Goal: Transaction & Acquisition: Download file/media

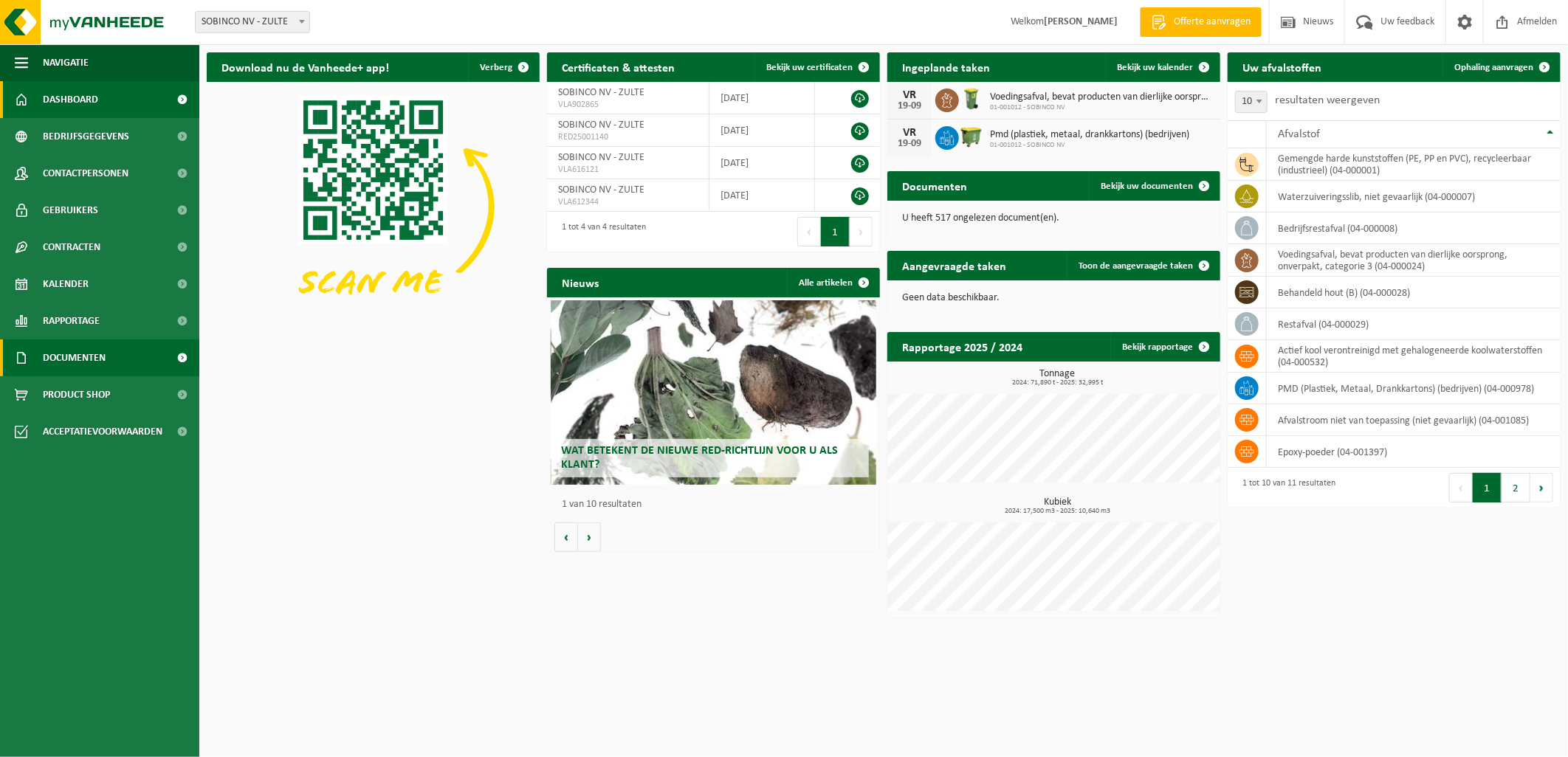
click at [111, 358] on link "Documenten" at bounding box center [100, 358] width 199 height 37
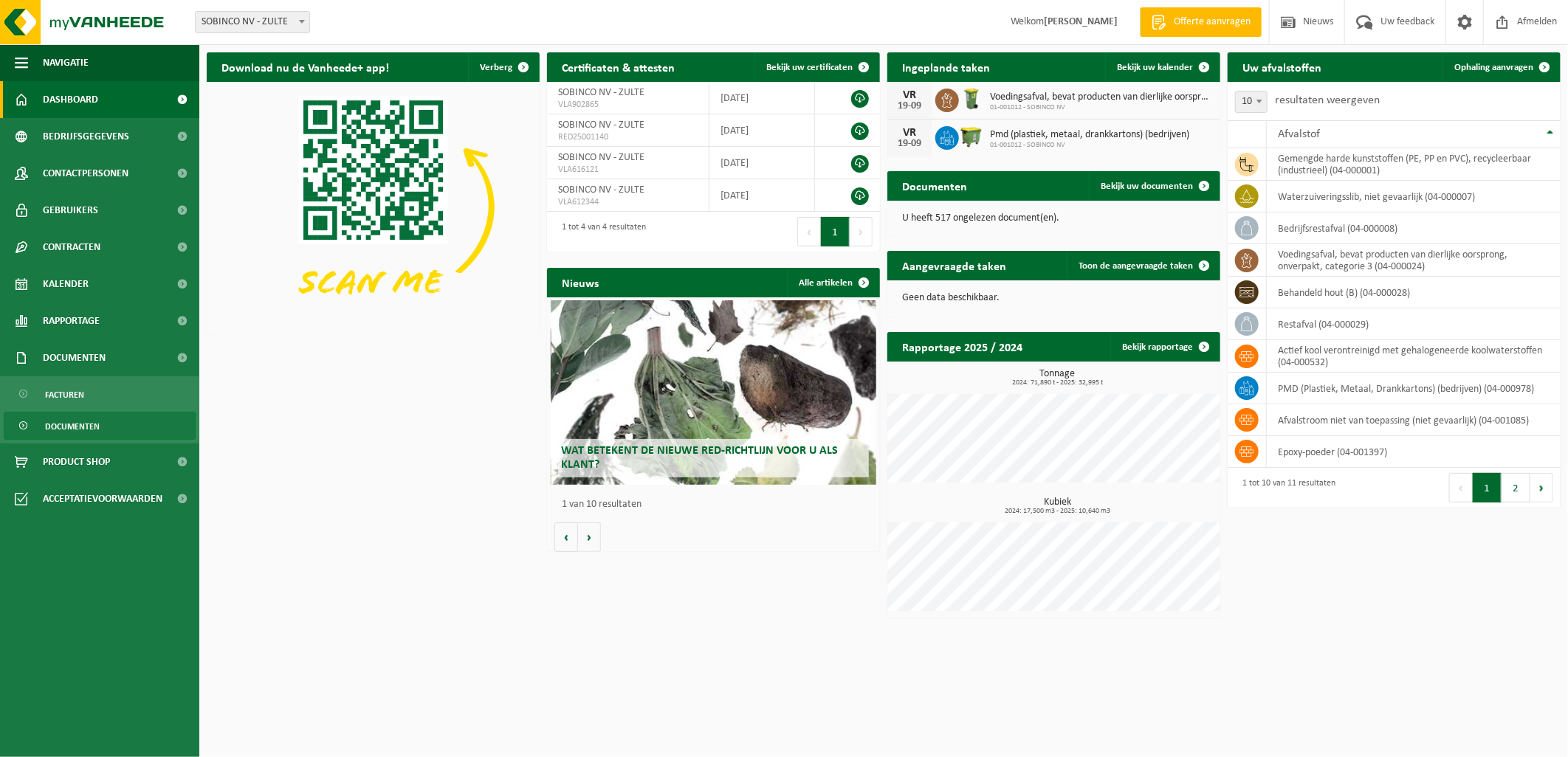
click at [82, 425] on span "Documenten" at bounding box center [73, 426] width 55 height 28
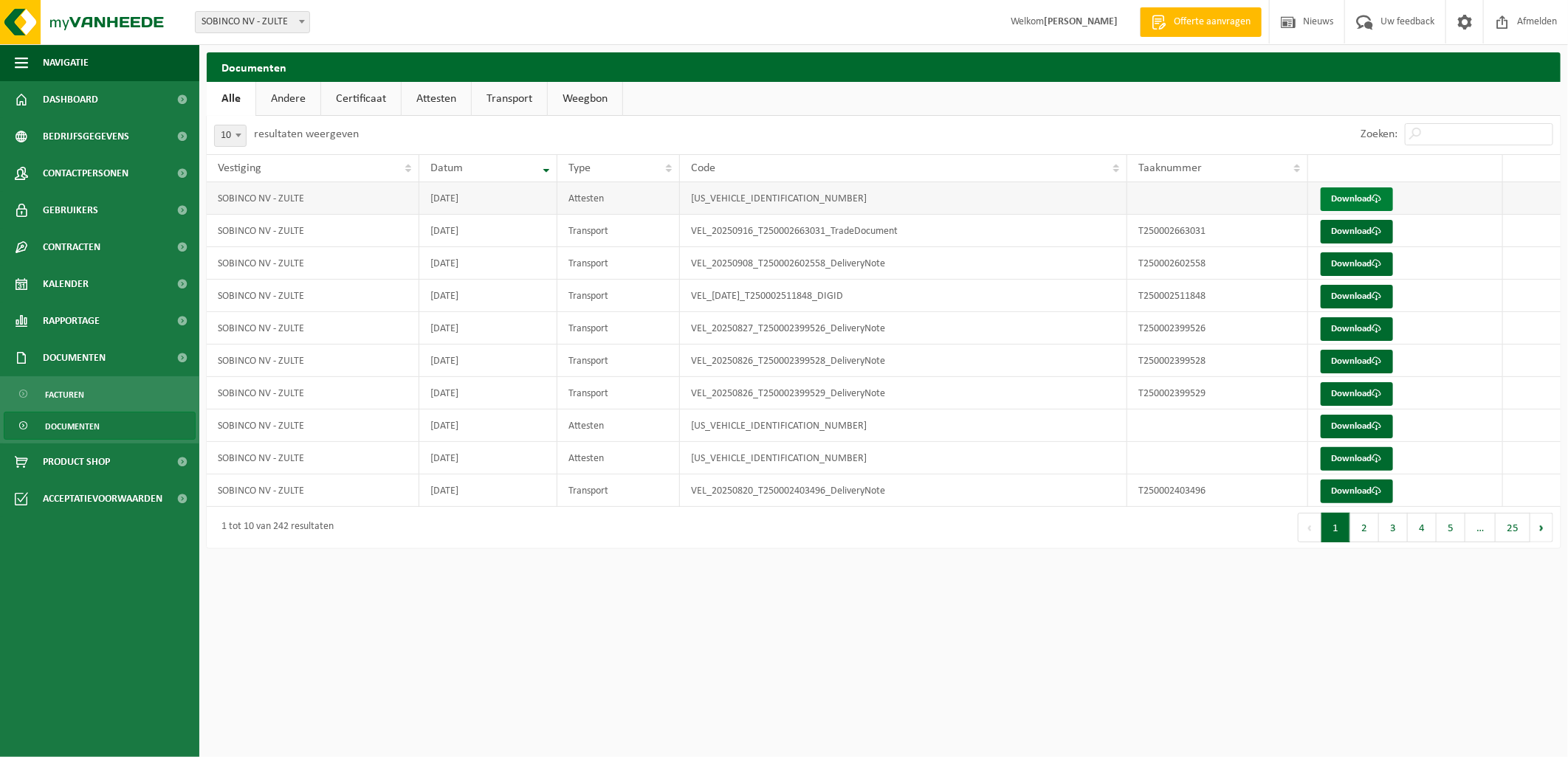
click at [1357, 196] on link "Download" at bounding box center [1356, 199] width 72 height 24
click at [1371, 231] on link "Download" at bounding box center [1356, 232] width 72 height 24
click at [1349, 267] on link "Download" at bounding box center [1356, 264] width 72 height 24
click at [1345, 296] on link "Download" at bounding box center [1356, 296] width 72 height 24
click at [1338, 425] on link "Download" at bounding box center [1356, 426] width 72 height 24
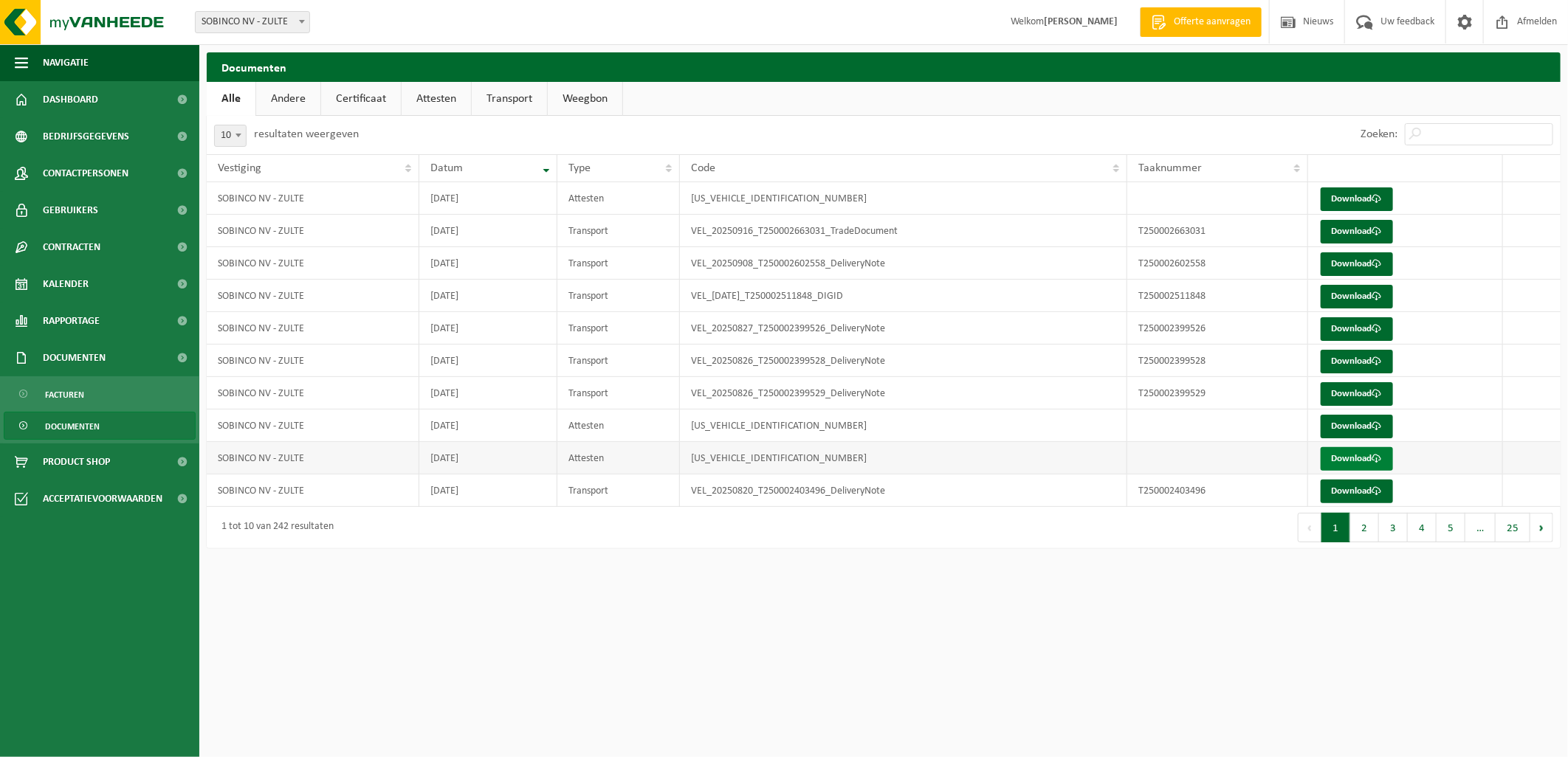
click at [1338, 461] on link "Download" at bounding box center [1356, 459] width 72 height 24
click at [1366, 524] on button "2" at bounding box center [1364, 527] width 29 height 30
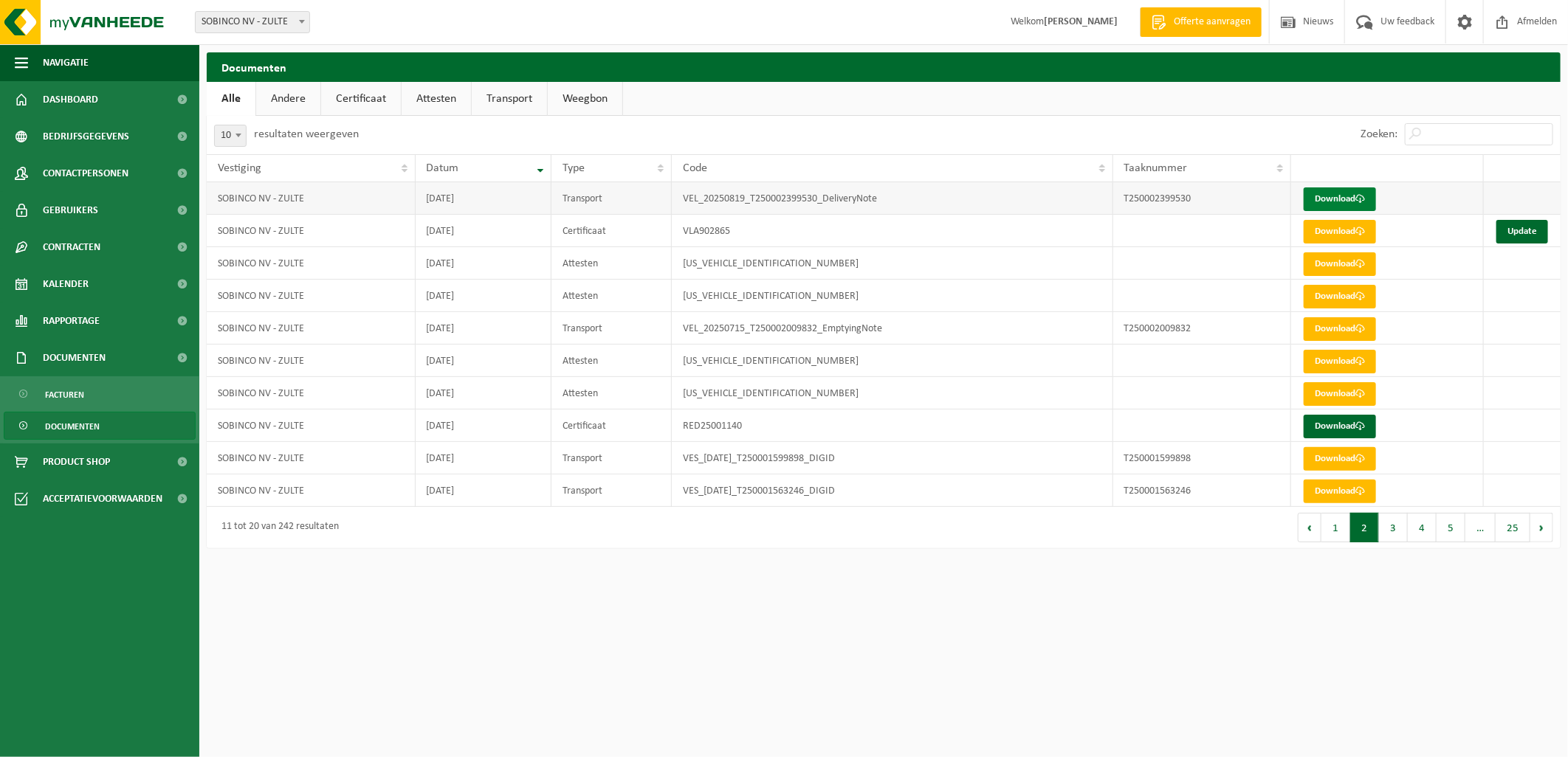
click at [1338, 198] on link "Download" at bounding box center [1339, 199] width 72 height 24
click at [1332, 425] on link "Download" at bounding box center [1339, 426] width 72 height 24
click at [1403, 535] on button "3" at bounding box center [1393, 527] width 29 height 30
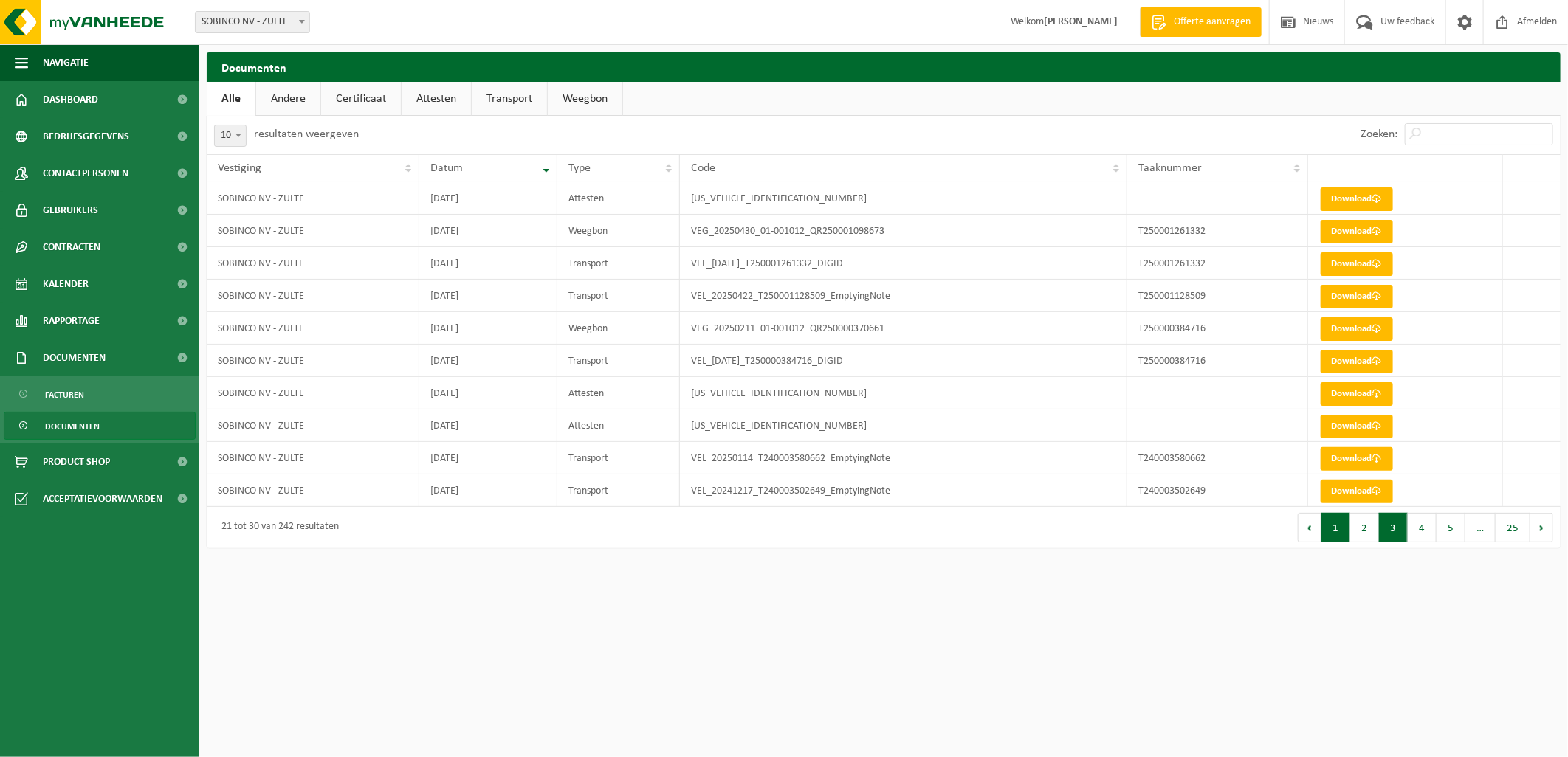
click at [1346, 531] on button "1" at bounding box center [1335, 527] width 29 height 30
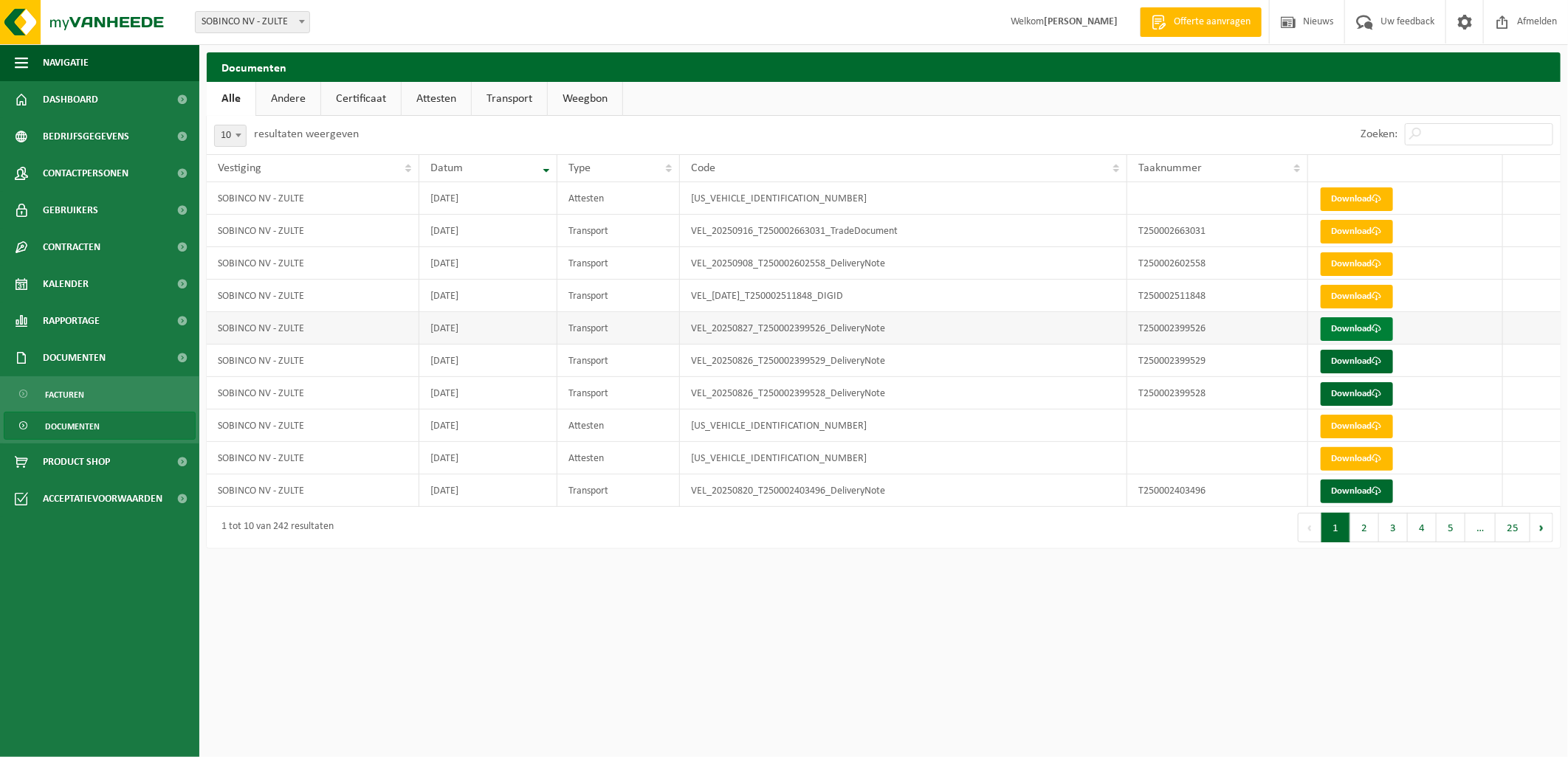
click at [1367, 325] on link "Download" at bounding box center [1356, 329] width 72 height 24
click at [1366, 325] on link "Download" at bounding box center [1356, 329] width 72 height 24
click at [1370, 359] on link "Download" at bounding box center [1356, 362] width 72 height 24
click at [1349, 389] on link "Download" at bounding box center [1356, 394] width 72 height 24
click at [1344, 484] on link "Download" at bounding box center [1356, 492] width 72 height 24
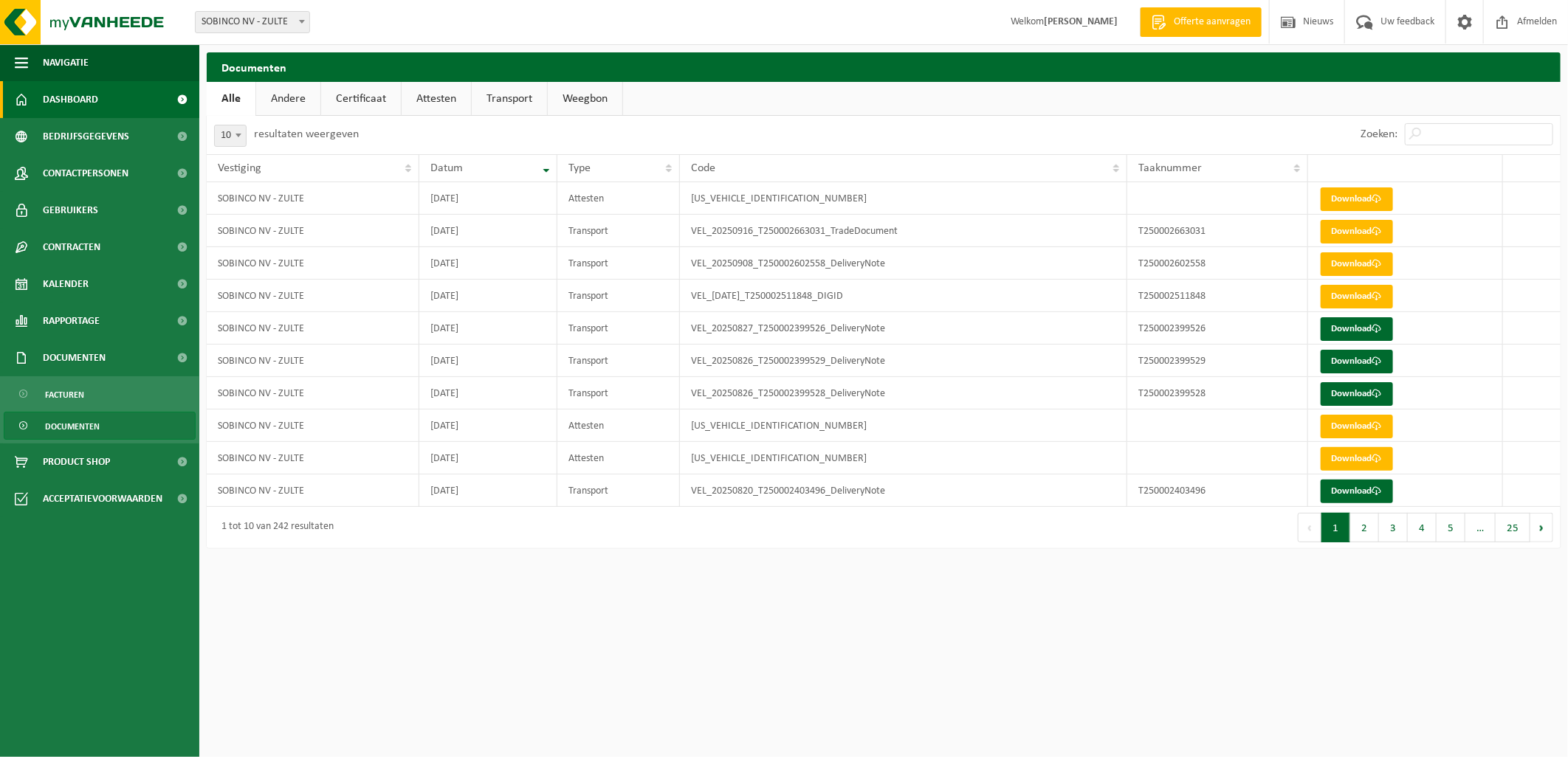
click at [106, 96] on link "Dashboard" at bounding box center [100, 100] width 199 height 37
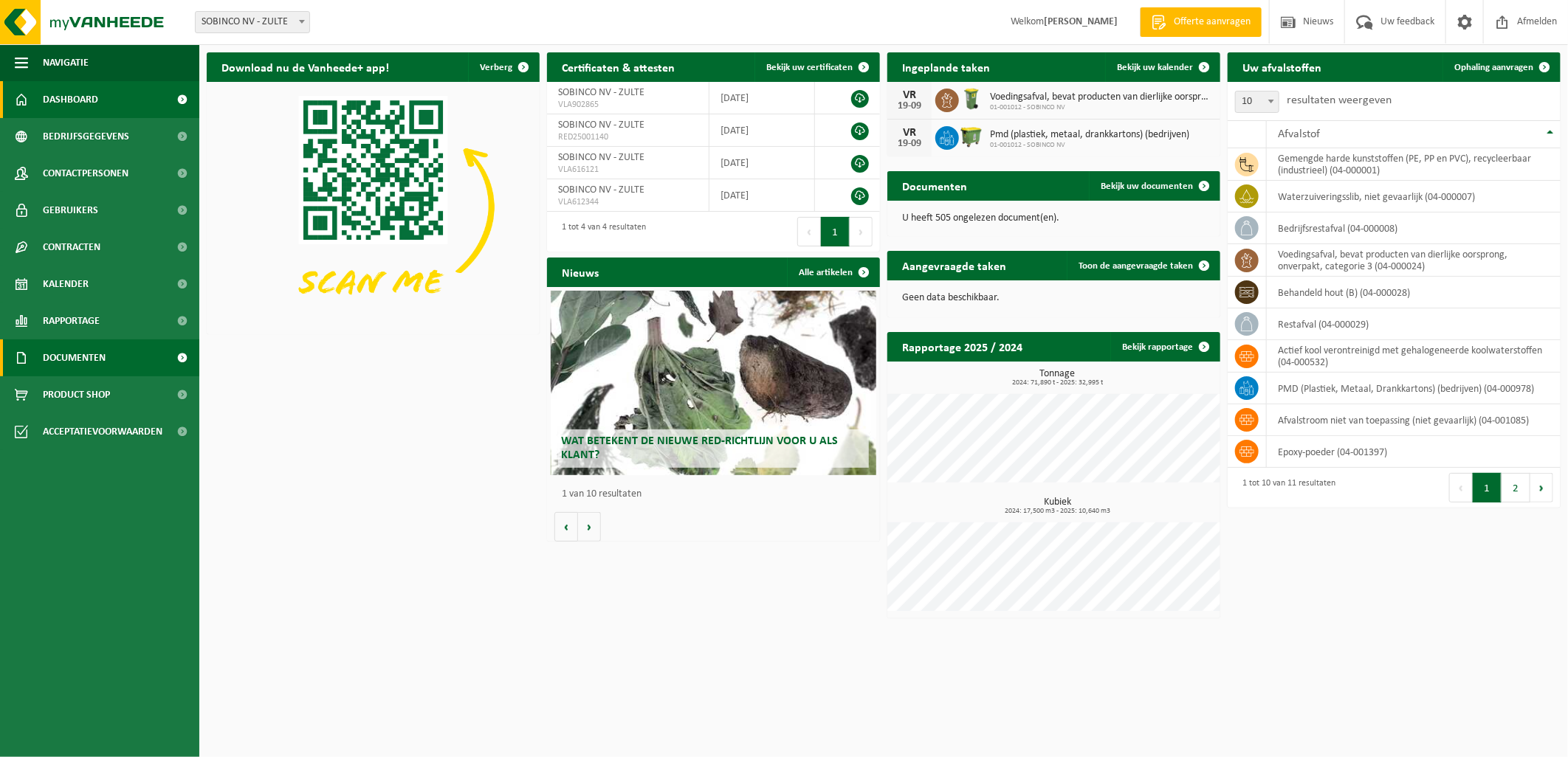
click at [85, 356] on span "Documenten" at bounding box center [74, 358] width 62 height 37
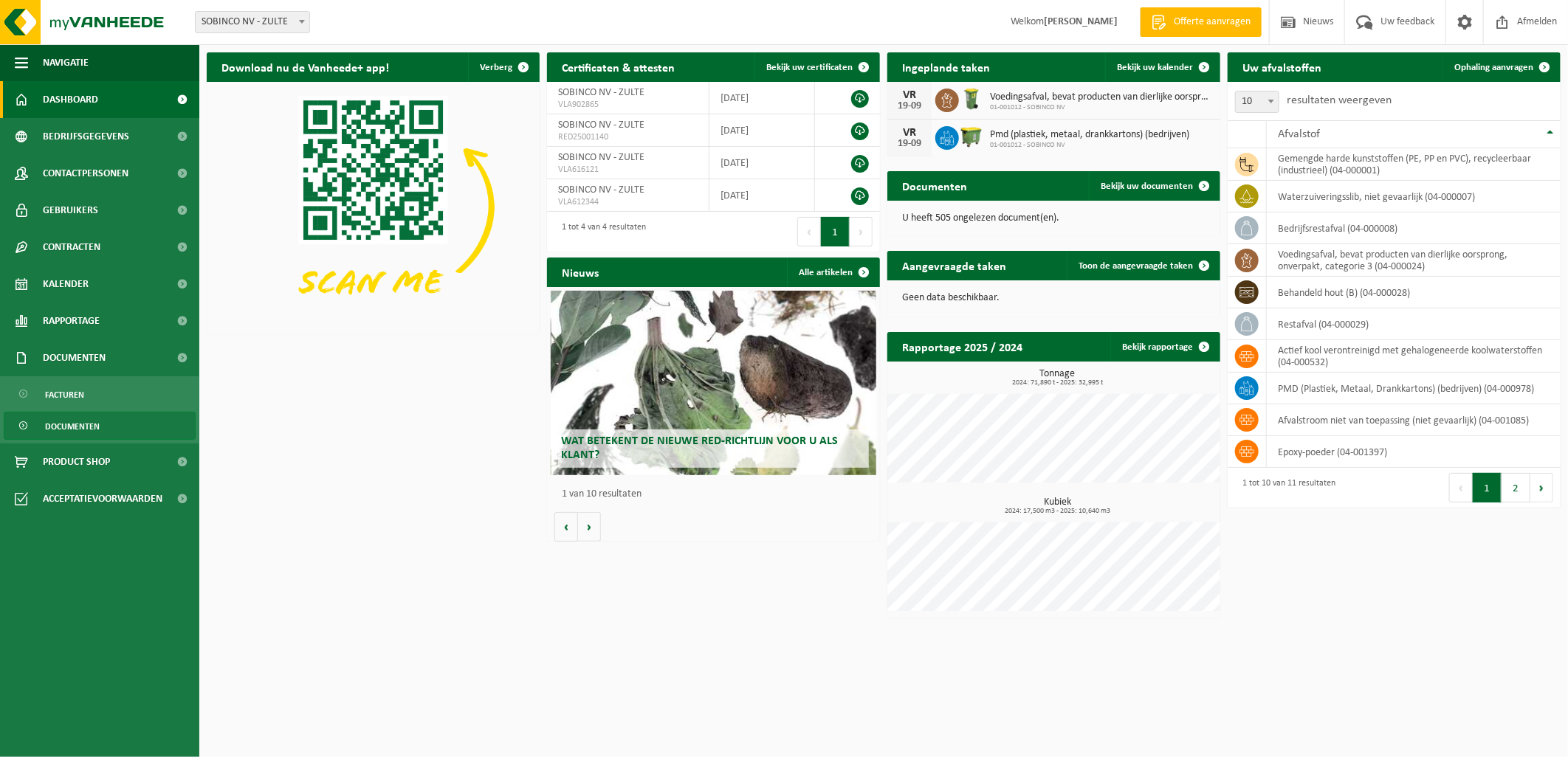
click at [76, 423] on span "Documenten" at bounding box center [73, 426] width 55 height 28
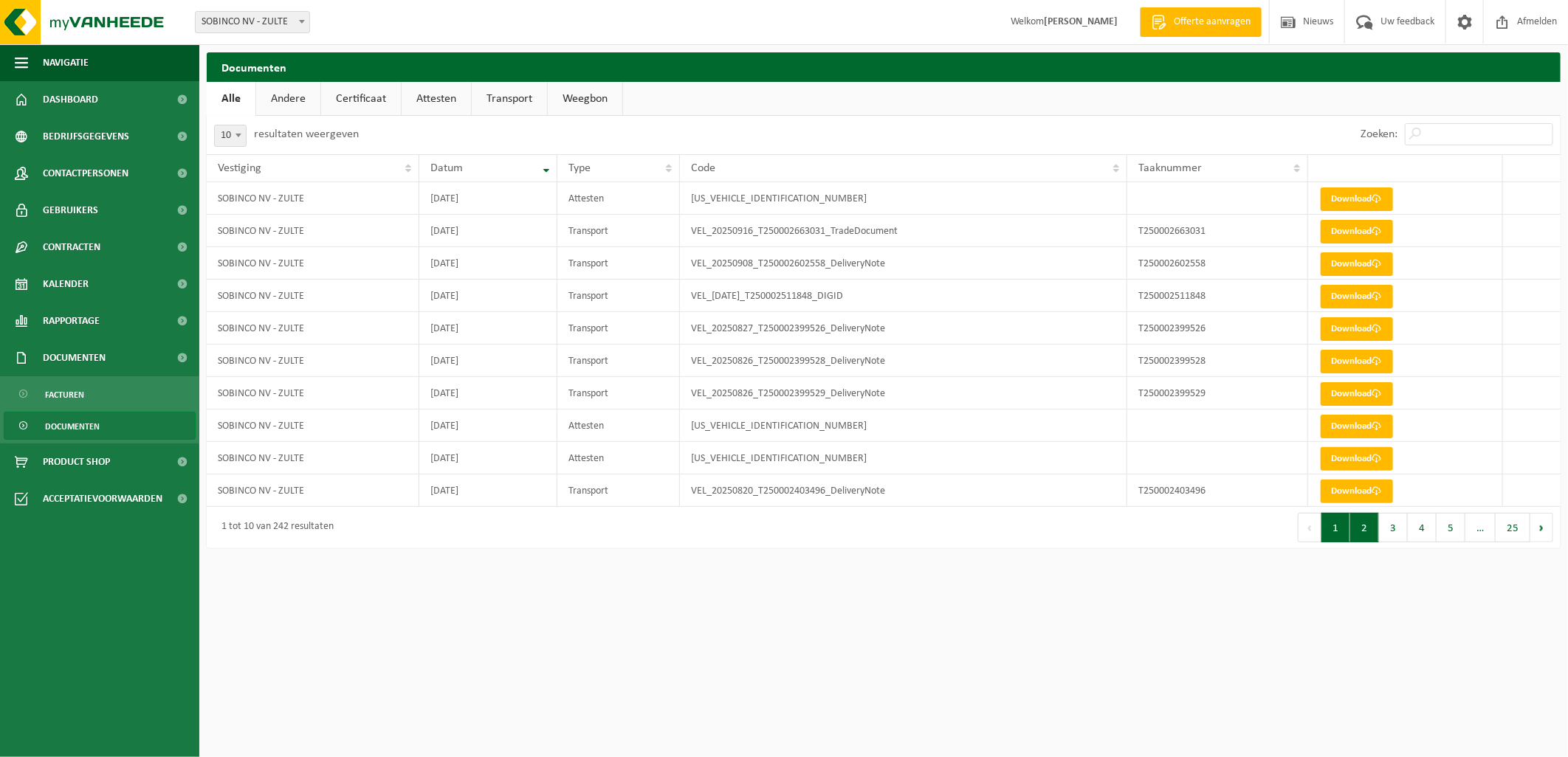
click at [1362, 524] on button "2" at bounding box center [1364, 527] width 29 height 30
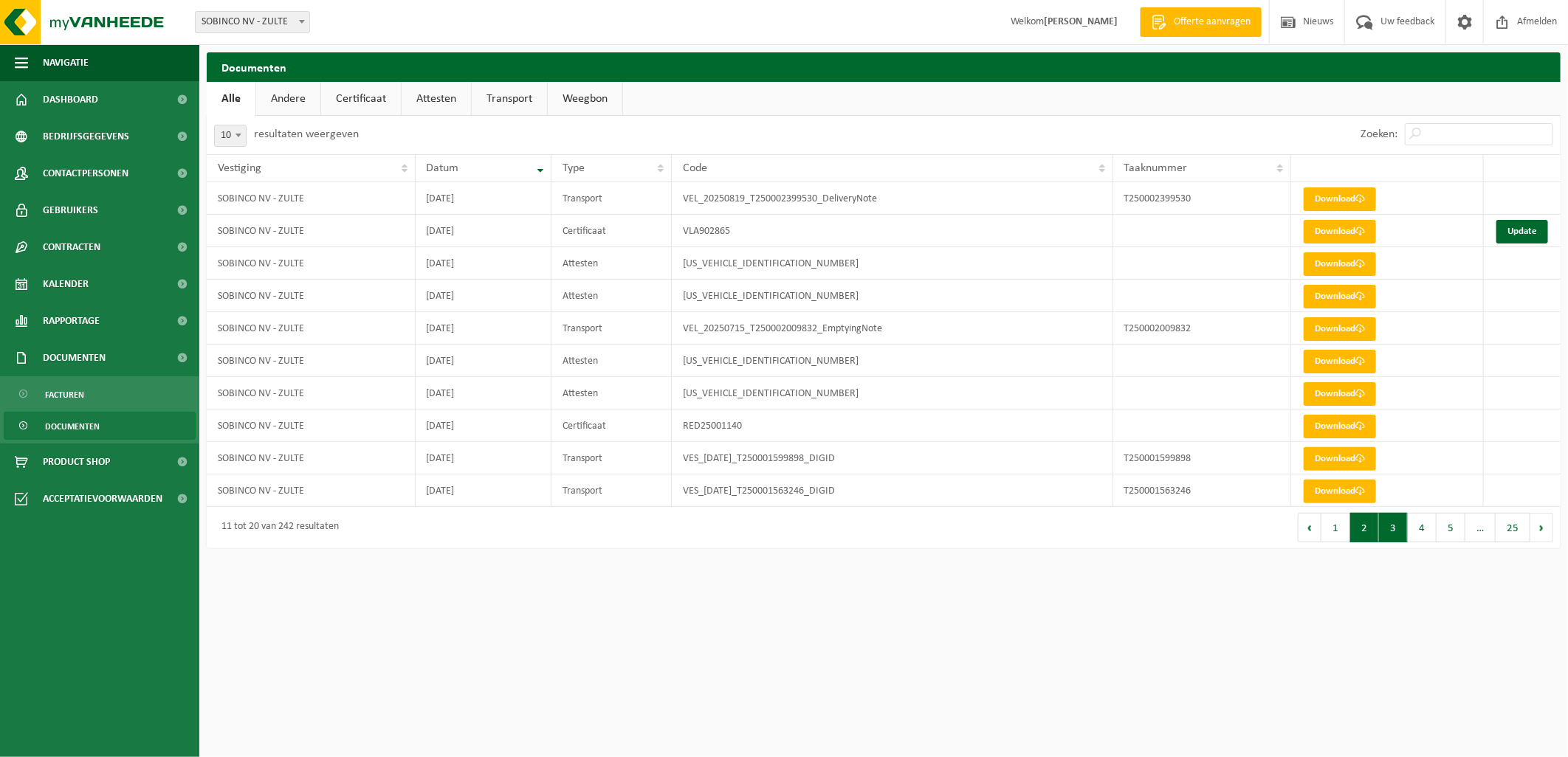
click at [1393, 521] on button "3" at bounding box center [1393, 527] width 29 height 30
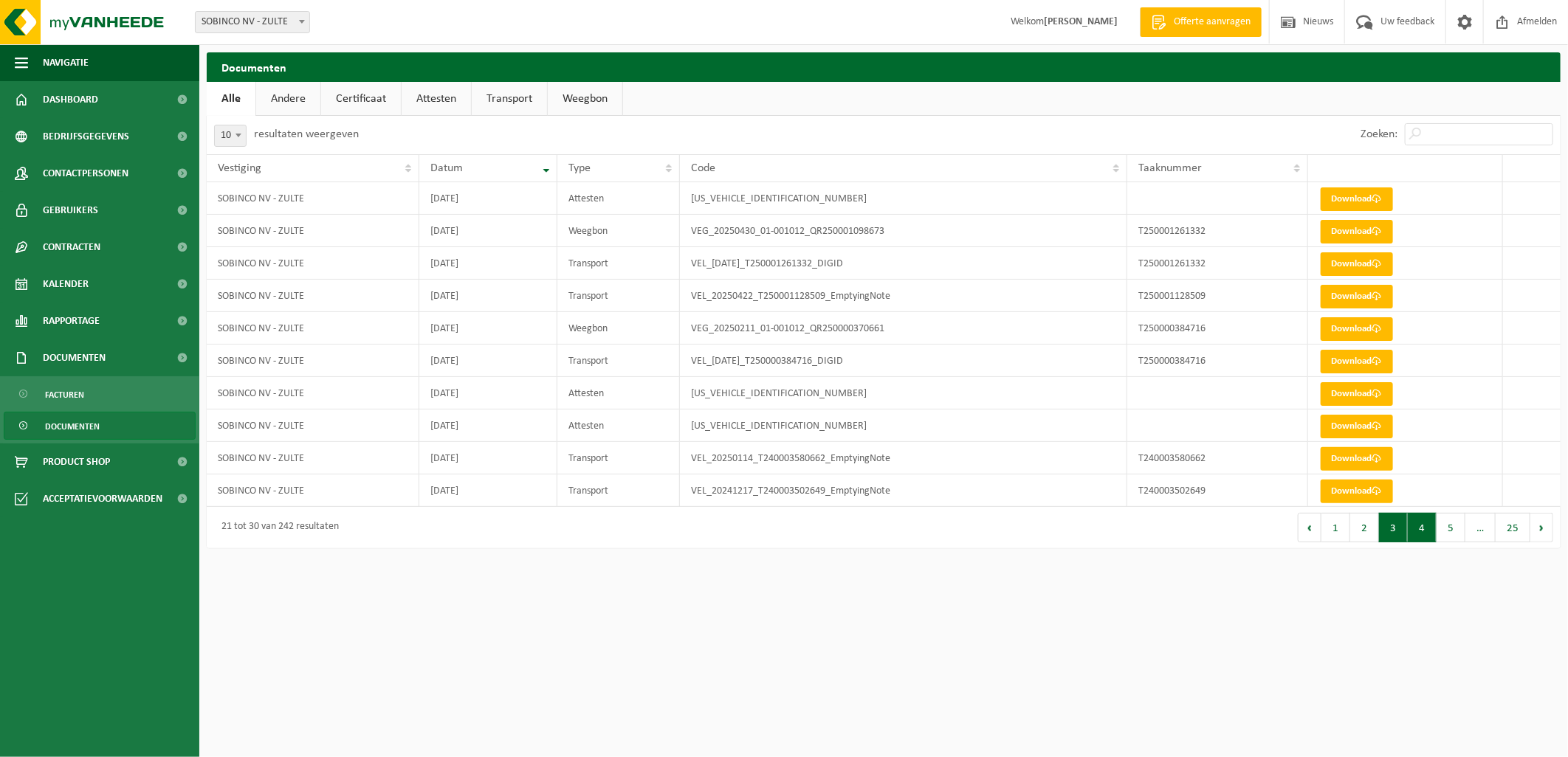
click at [1414, 522] on button "4" at bounding box center [1422, 527] width 29 height 30
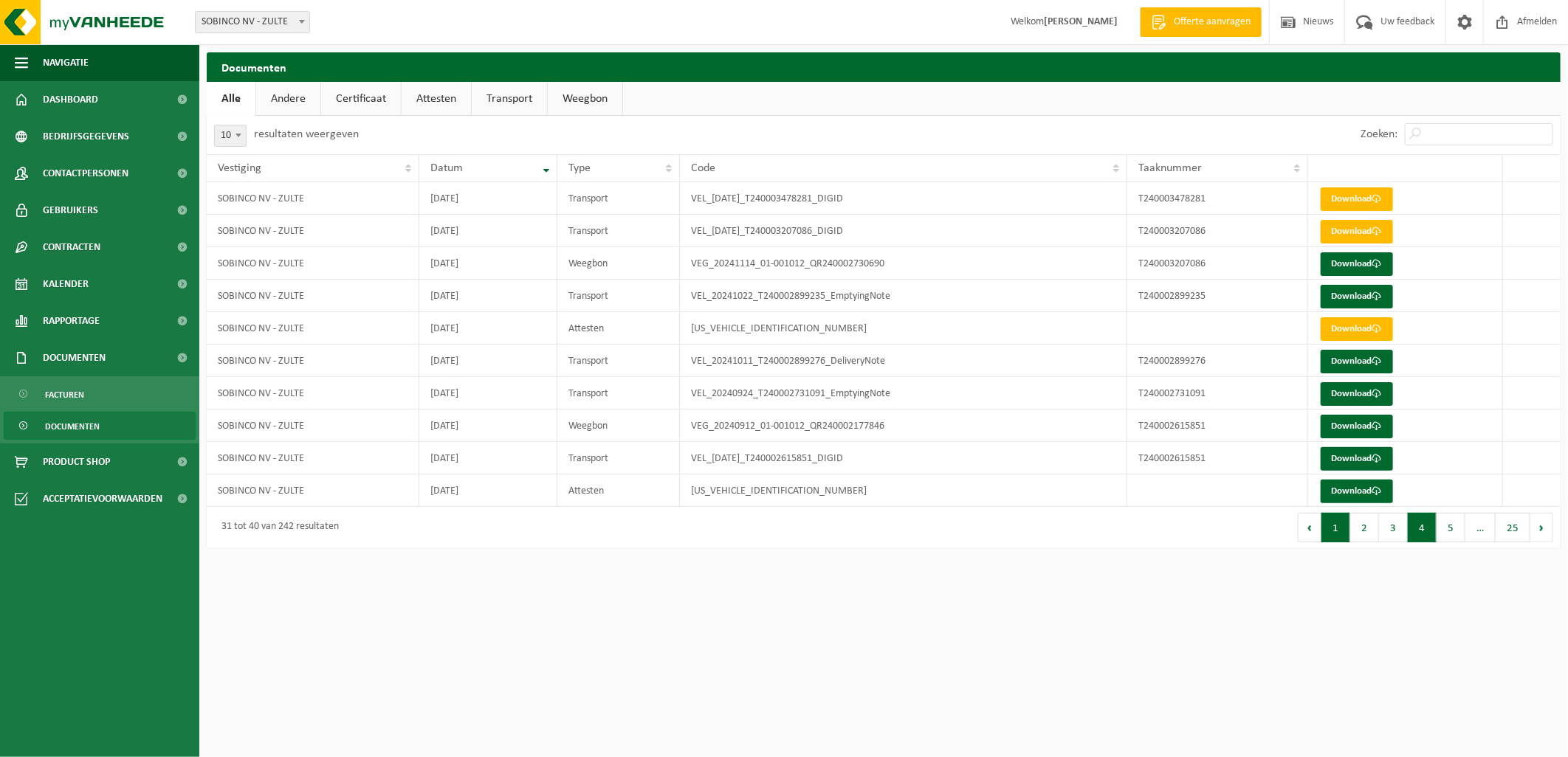
click at [1331, 532] on button "1" at bounding box center [1335, 527] width 29 height 30
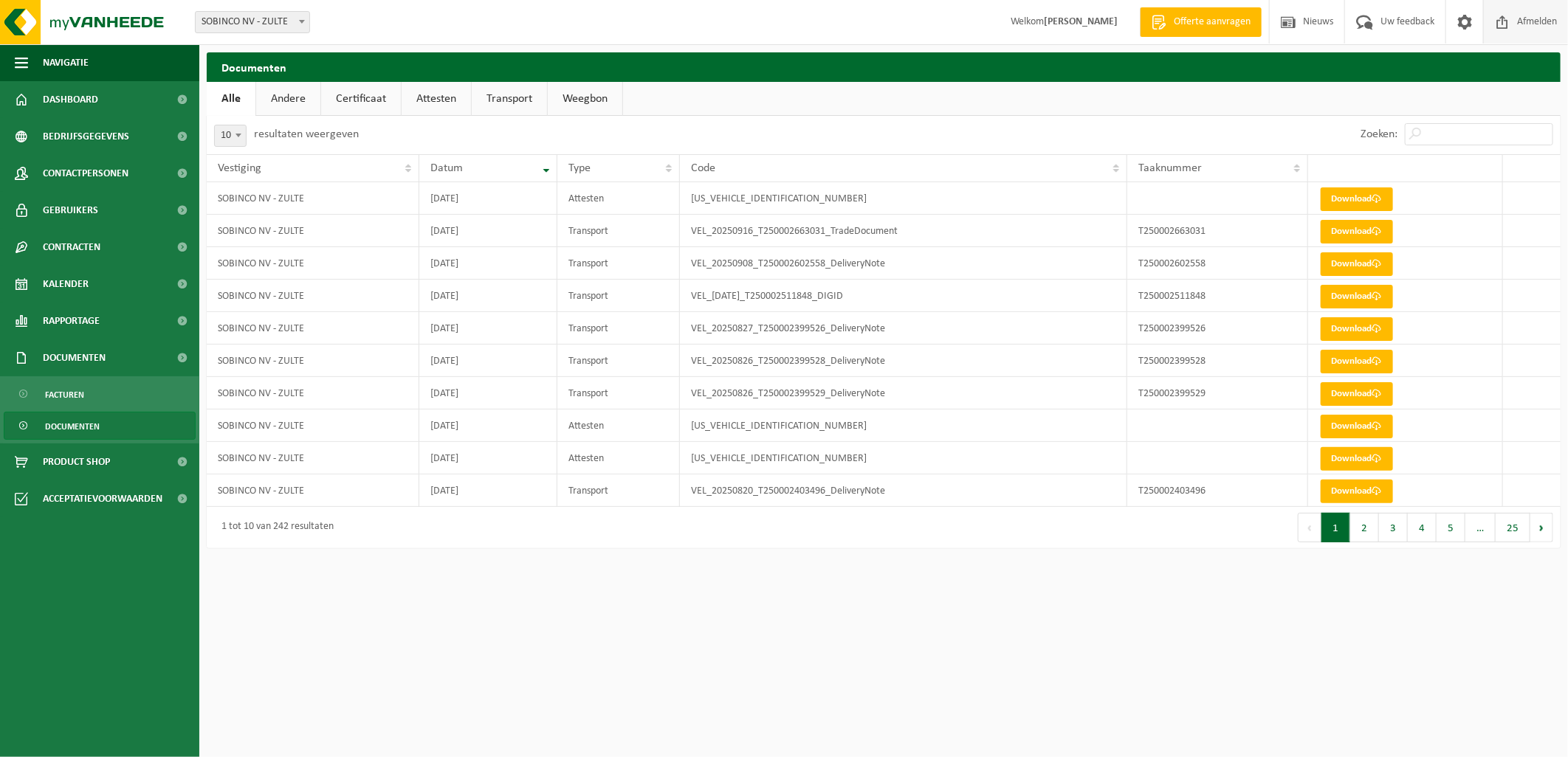
click at [1513, 22] on span "Afmelden" at bounding box center [1537, 22] width 48 height 44
